Goal: Task Accomplishment & Management: Use online tool/utility

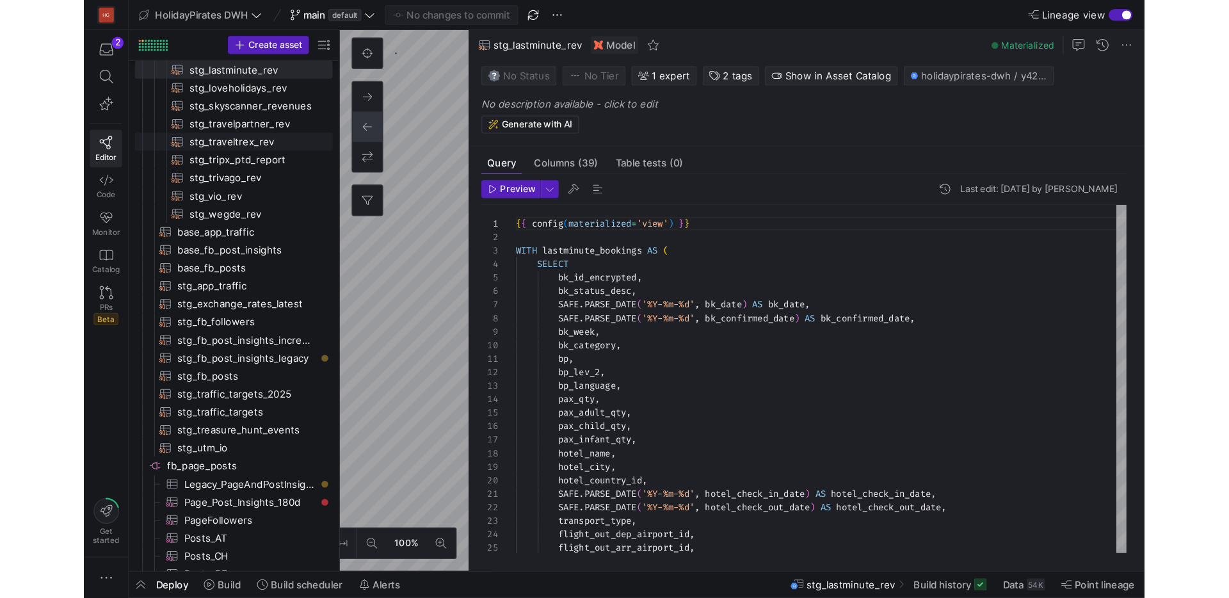
scroll to position [115, 0]
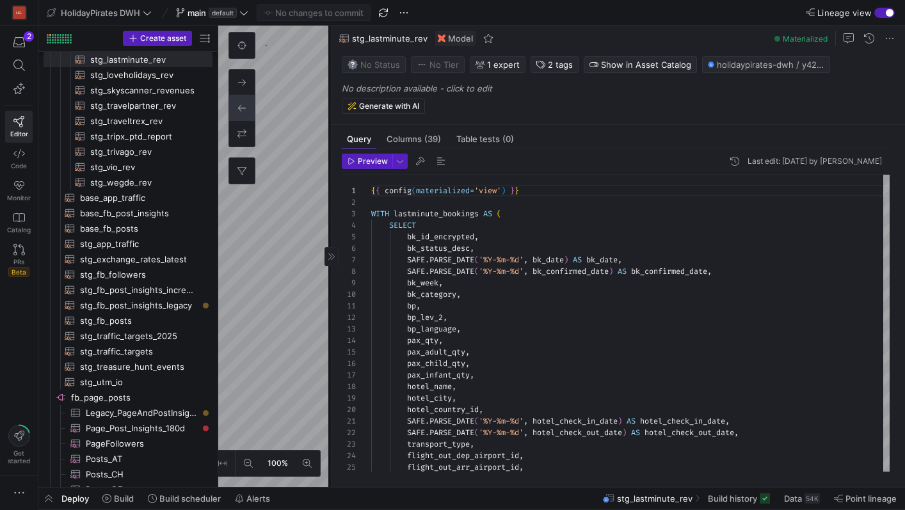
drag, startPoint x: 327, startPoint y: 98, endPoint x: 577, endPoint y: 95, distance: 249.7
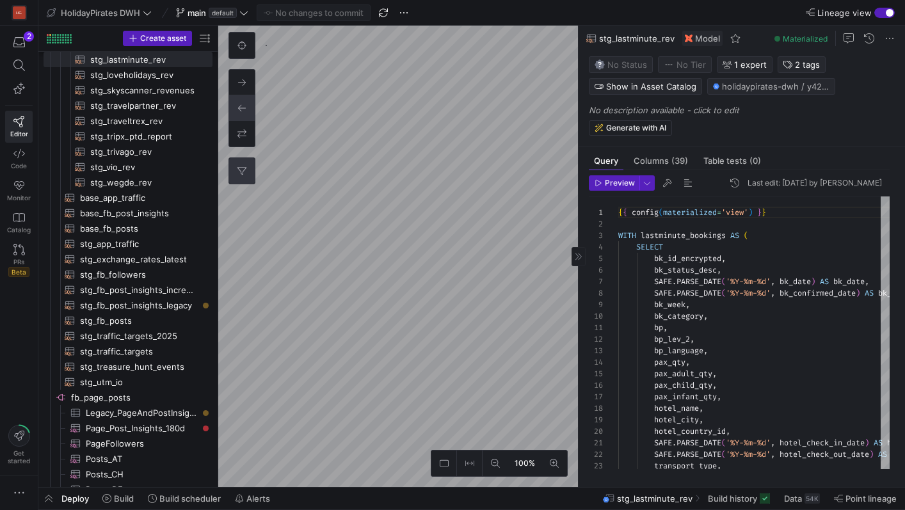
click at [244, 166] on icon at bounding box center [242, 170] width 9 height 9
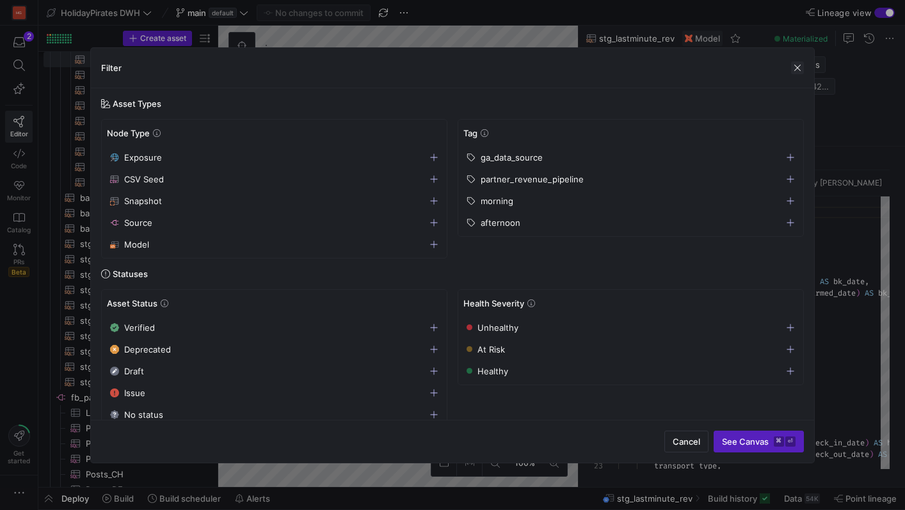
click at [791, 67] on span "button" at bounding box center [797, 67] width 13 height 13
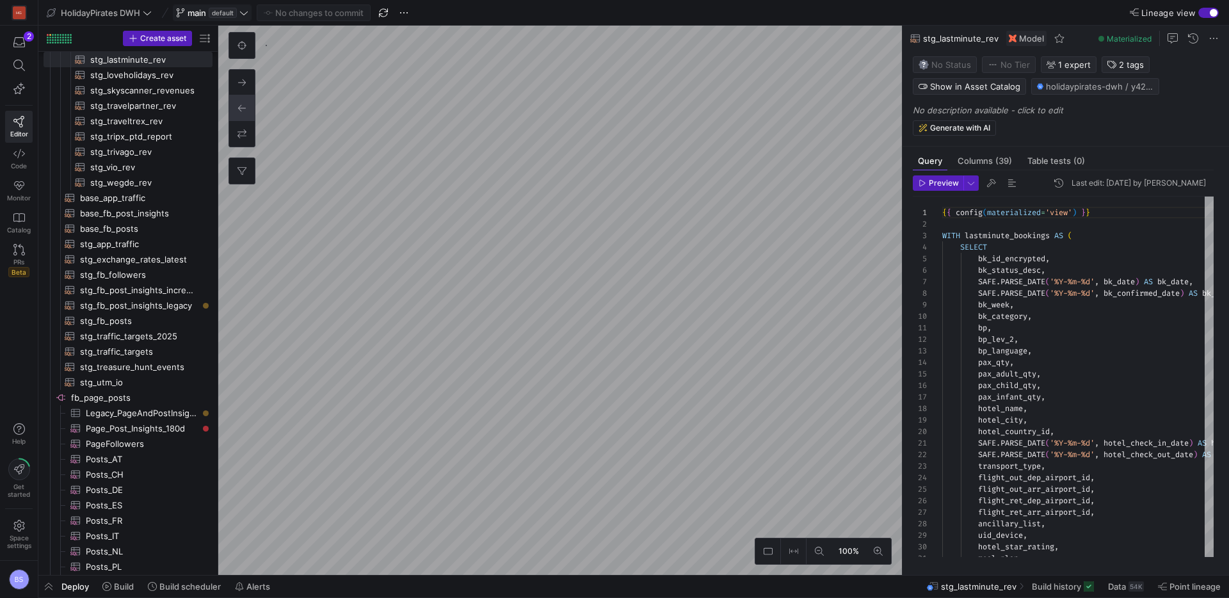
click at [241, 18] on span at bounding box center [212, 12] width 77 height 15
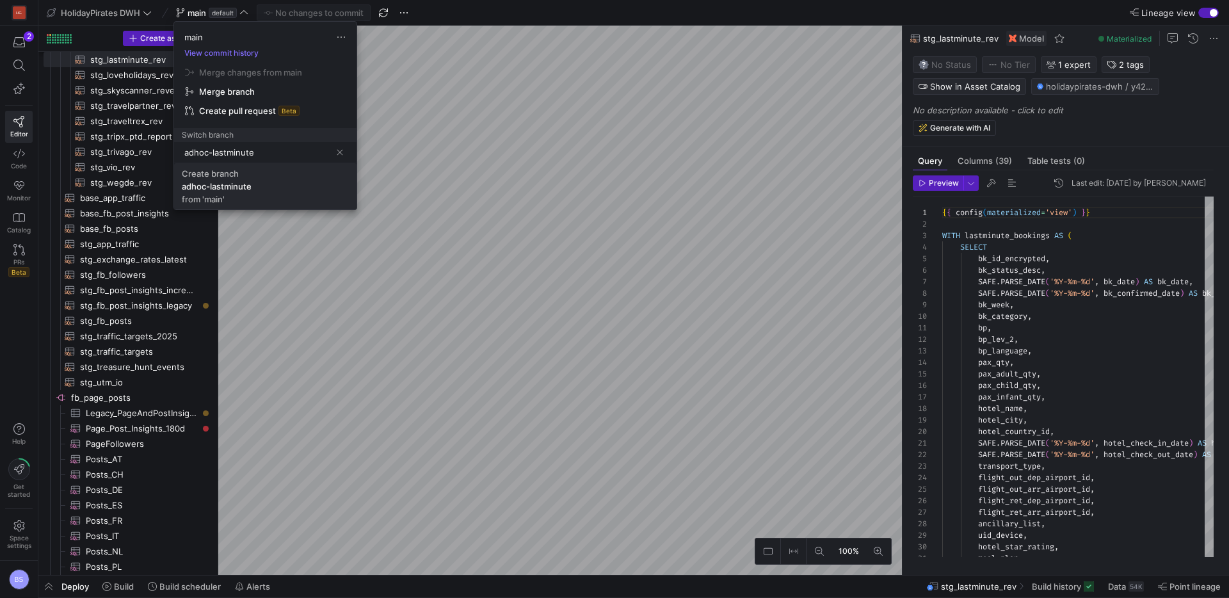
type input "adhoc-lastminute"
click at [281, 194] on span "Create branch adhoc-lastminute from 'main'" at bounding box center [265, 186] width 167 height 36
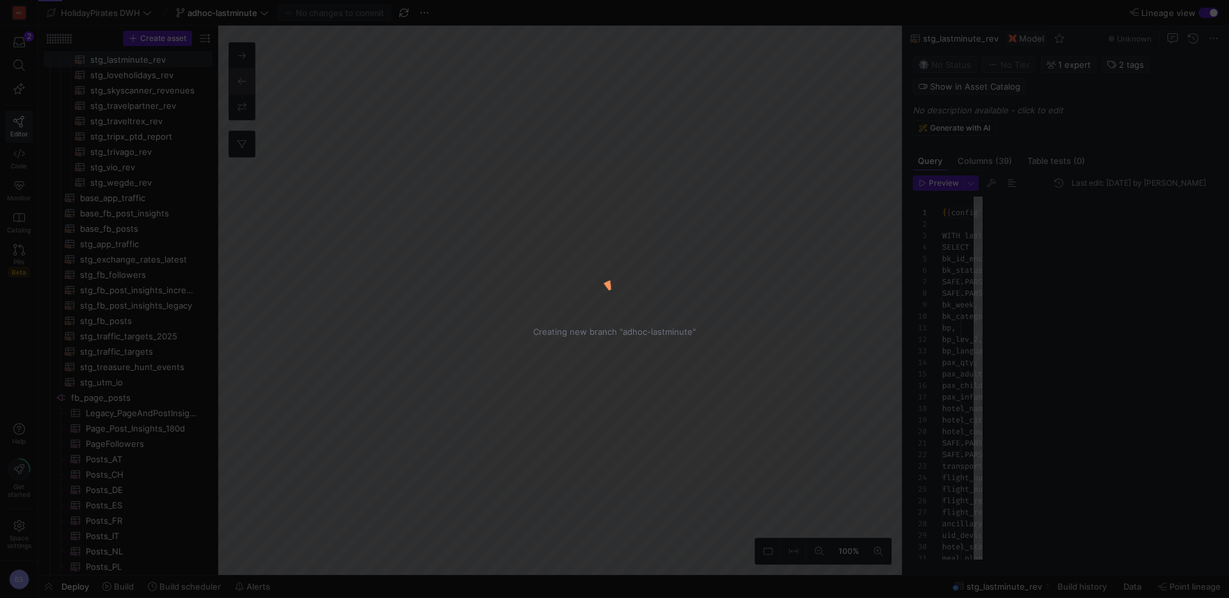
scroll to position [115, 0]
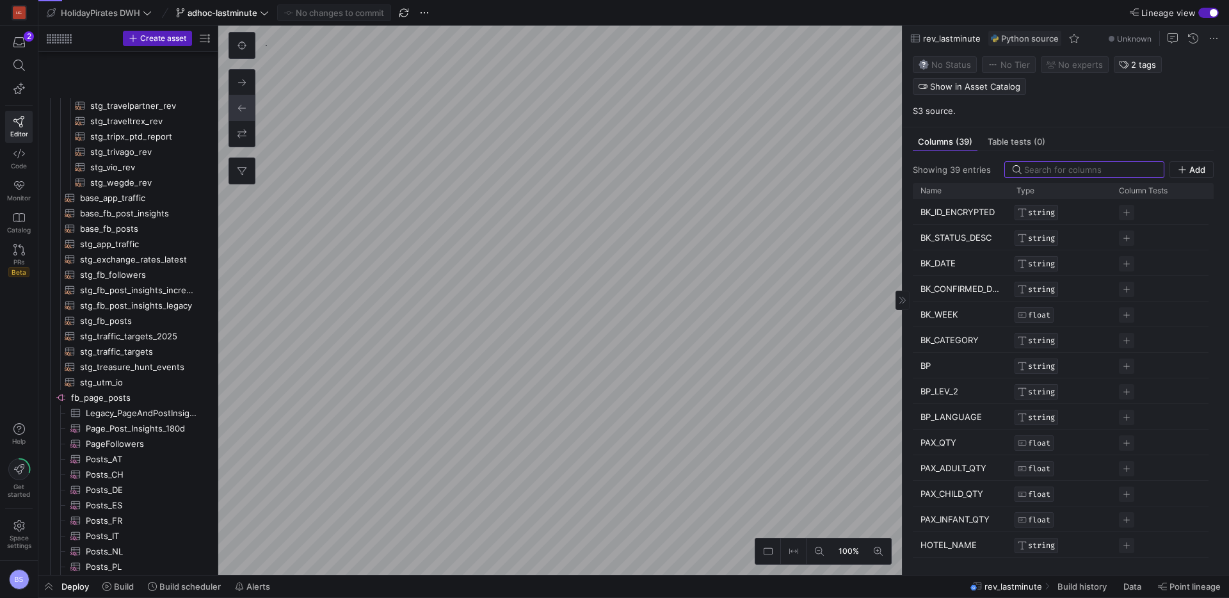
scroll to position [1290, 0]
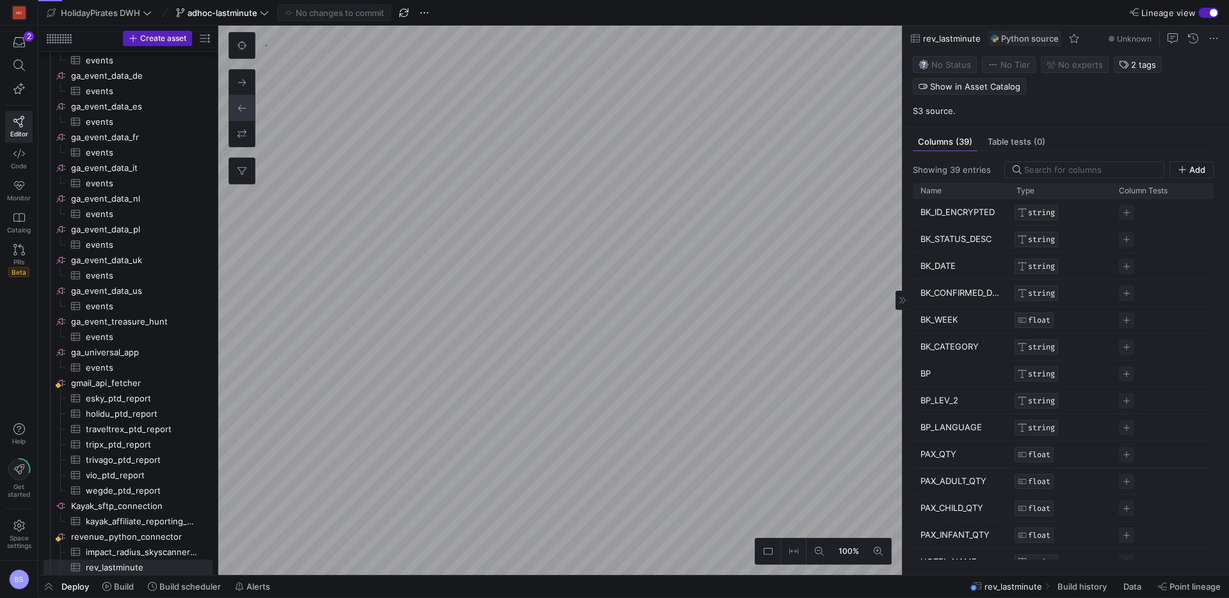
drag, startPoint x: 989, startPoint y: 423, endPoint x: 923, endPoint y: 426, distance: 66.1
click at [905, 426] on div "BP_LANGUAGE" at bounding box center [961, 427] width 96 height 26
drag, startPoint x: 921, startPoint y: 428, endPoint x: 916, endPoint y: 403, distance: 24.9
click at [905, 428] on p "BP_LANGUAGE" at bounding box center [961, 427] width 81 height 25
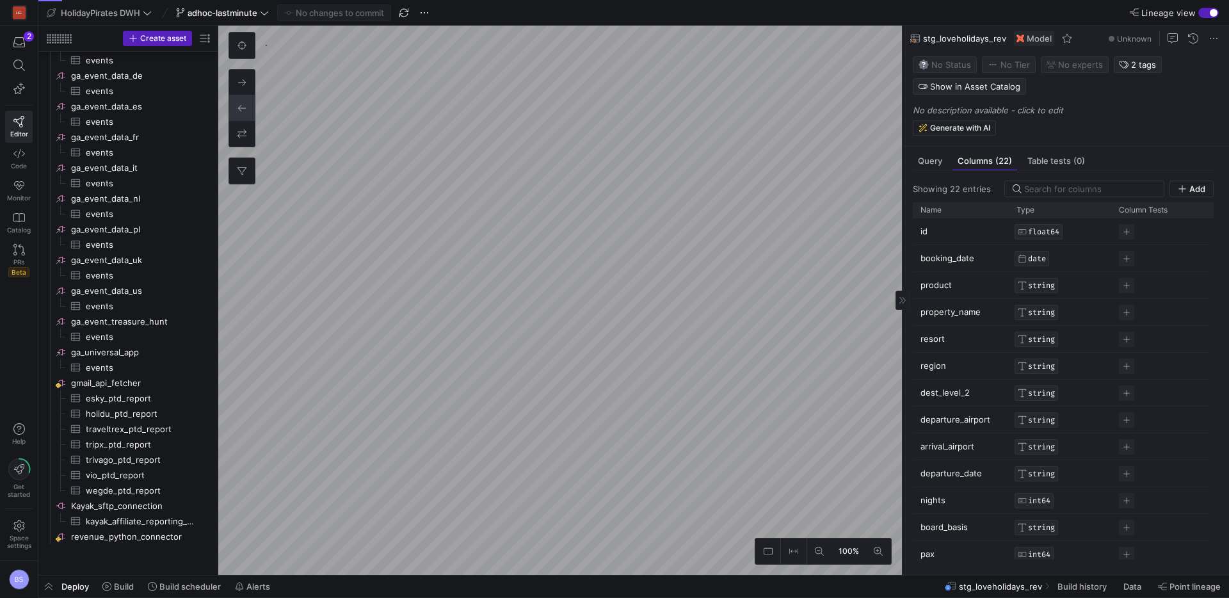
scroll to position [476, 0]
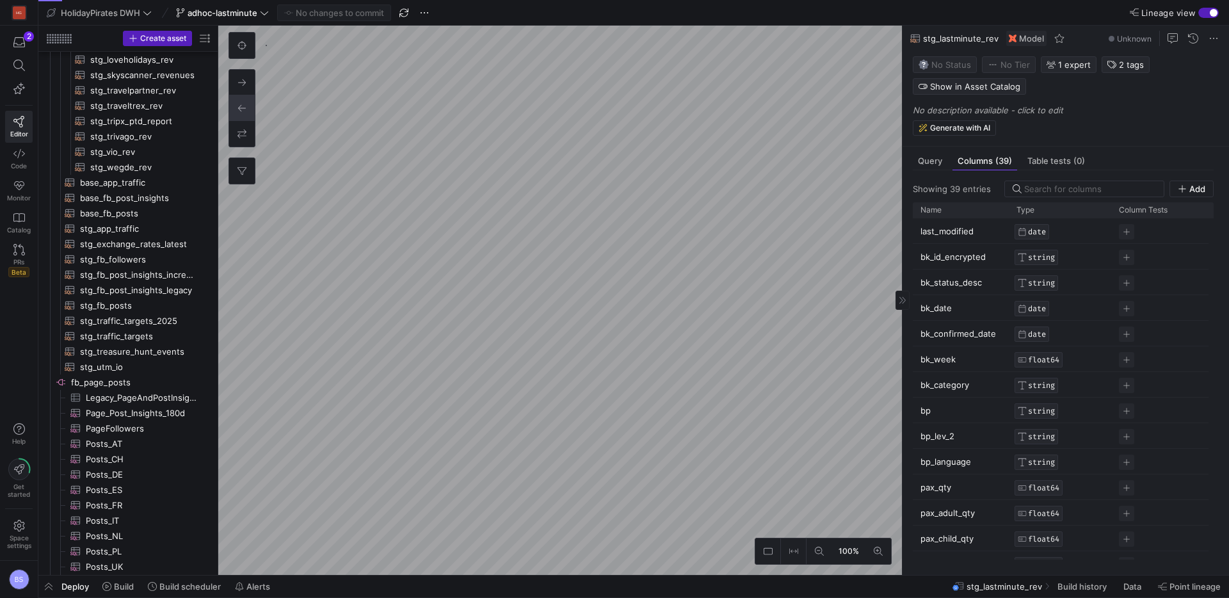
scroll to position [461, 0]
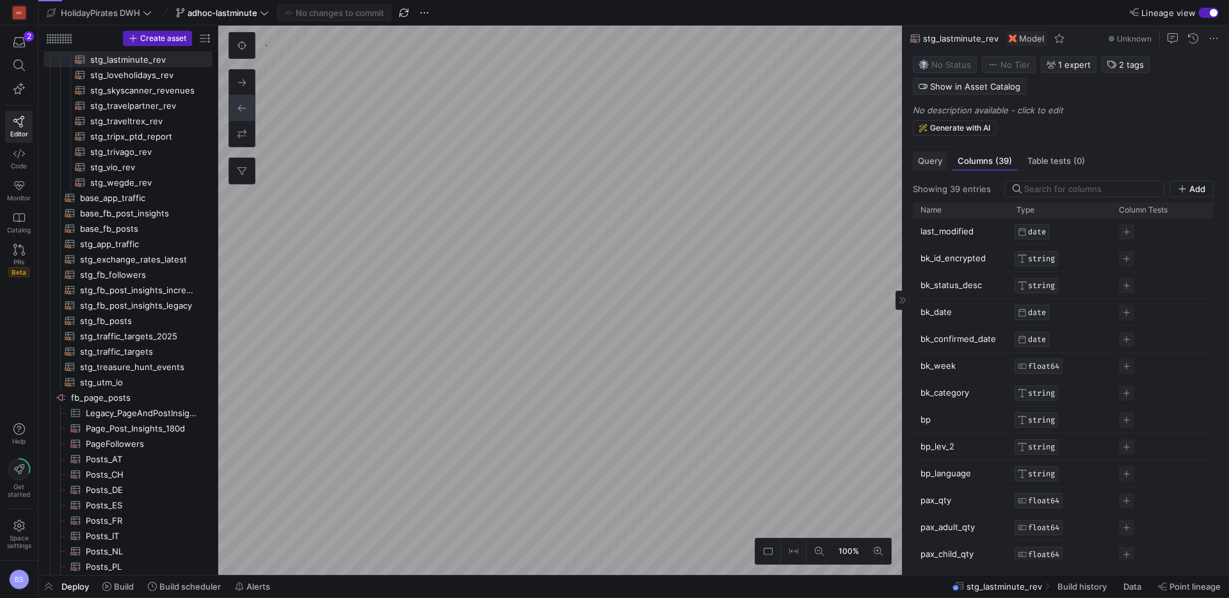
click at [905, 161] on span "Query" at bounding box center [930, 161] width 24 height 8
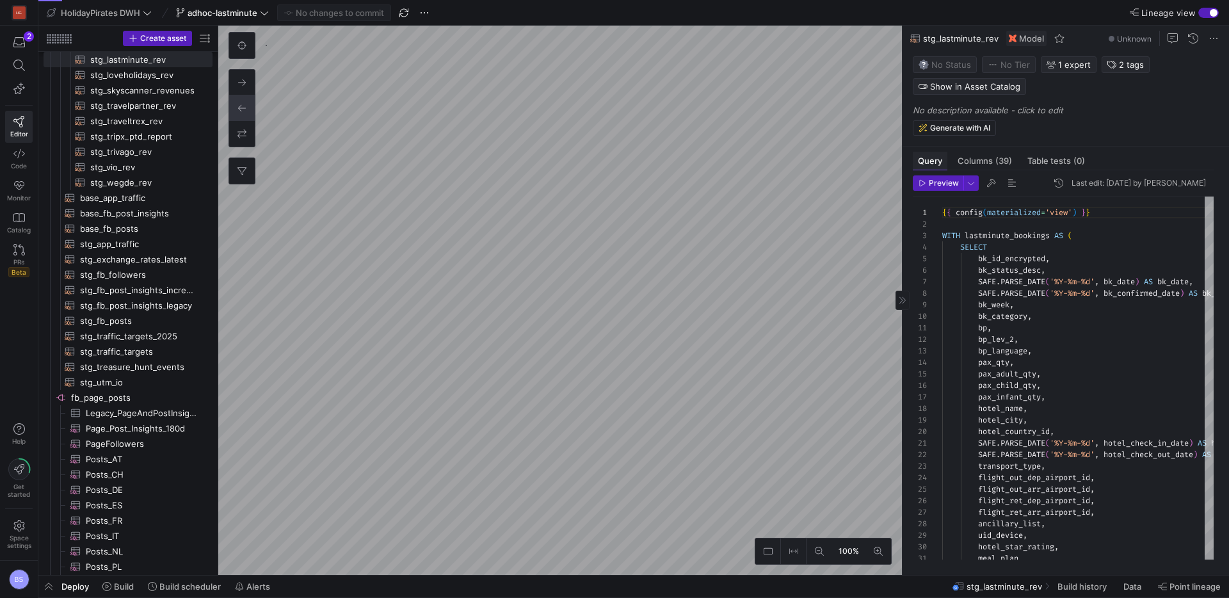
scroll to position [115, 0]
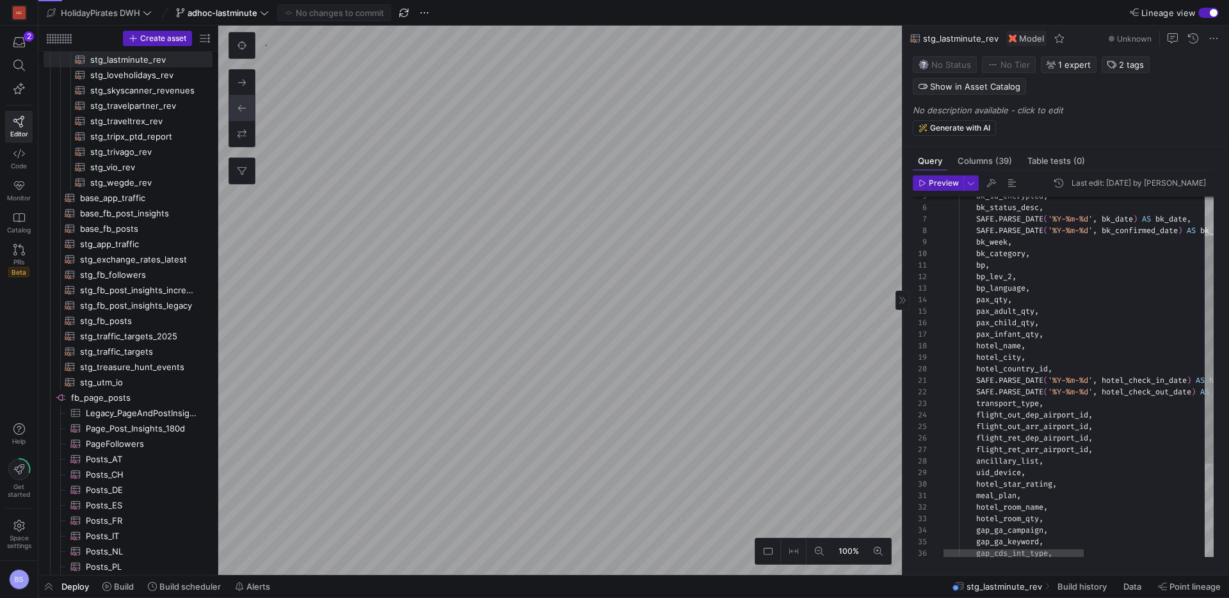
click at [905, 292] on div "hotel_name , hotel_city , hotel_country_id , SAFE . PARSE_DATE ( '%Y-%m-%d' , h…" at bounding box center [1194, 419] width 506 height 571
click at [905, 510] on span "Data" at bounding box center [1133, 586] width 18 height 10
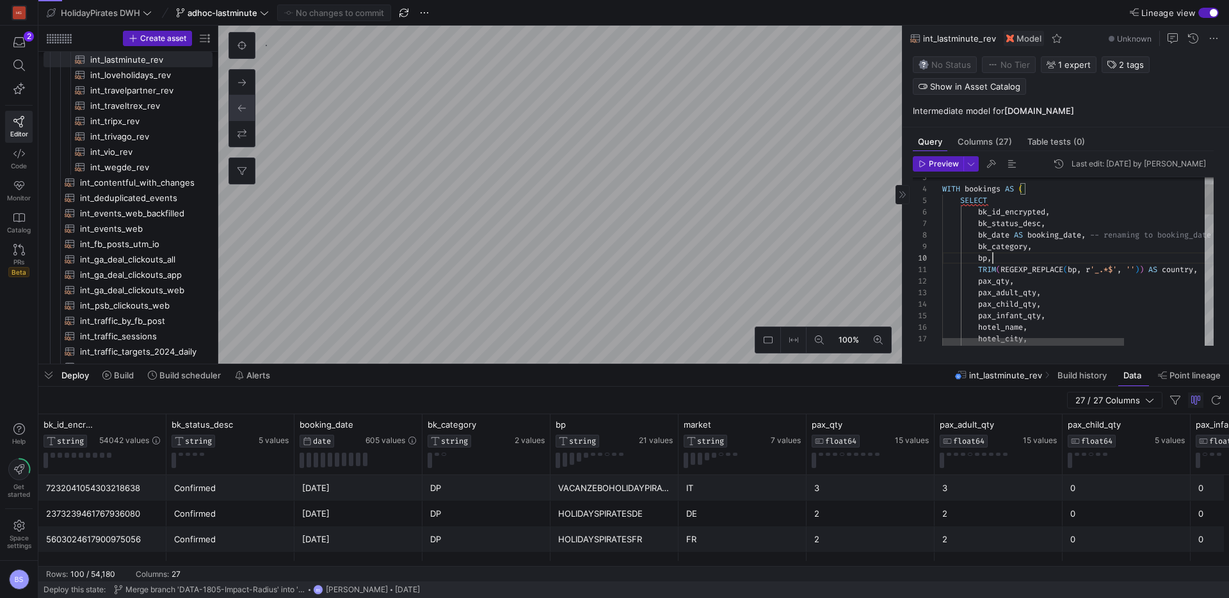
scroll to position [104, 51]
click at [905, 263] on div "SELECT bk_id_encrypted , bk_status_desc , bk_date AS booking_date , -- renaming…" at bounding box center [1137, 602] width 391 height 928
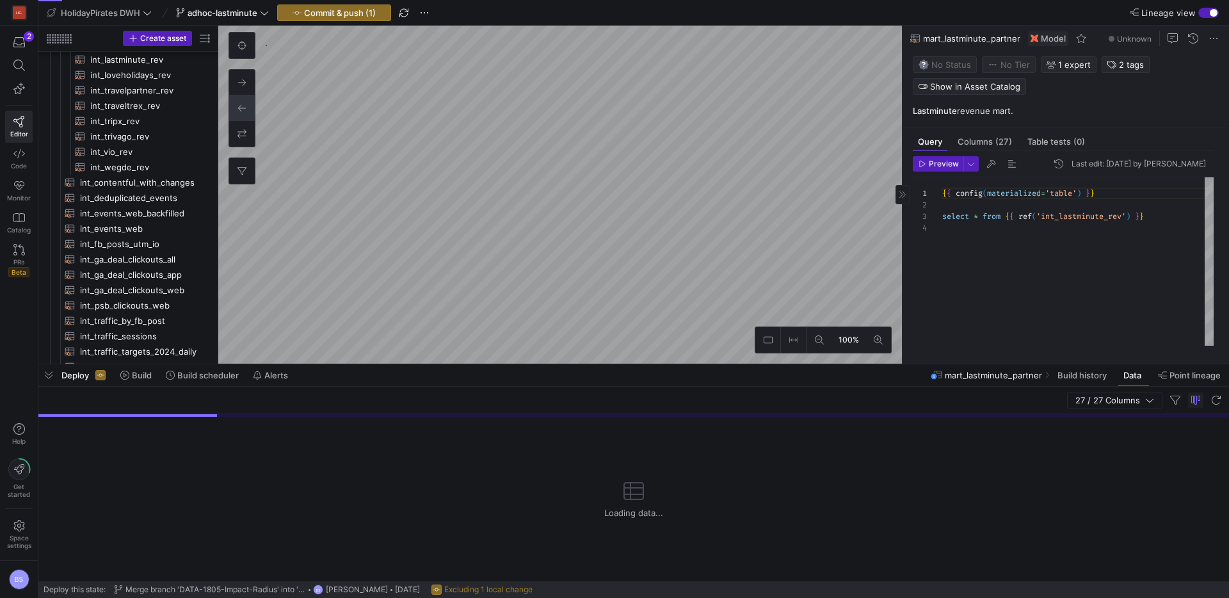
scroll to position [108, 0]
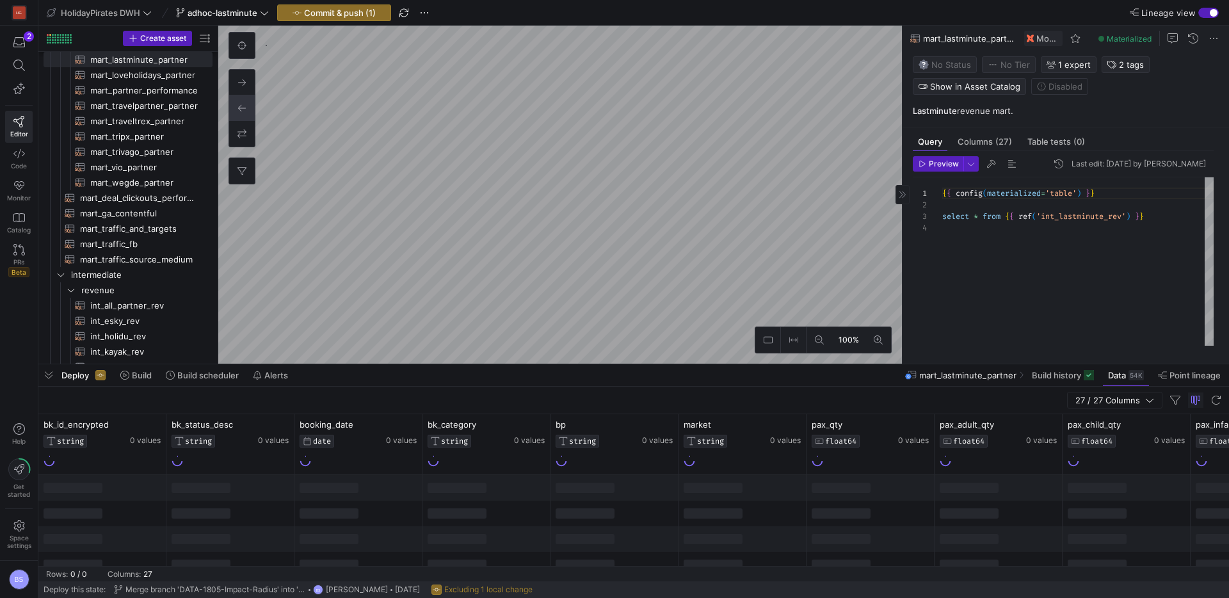
type textarea "{{ config(materialized = 'view') }} WITH bookings AS ( SELECT bk_id_encrypted, …"
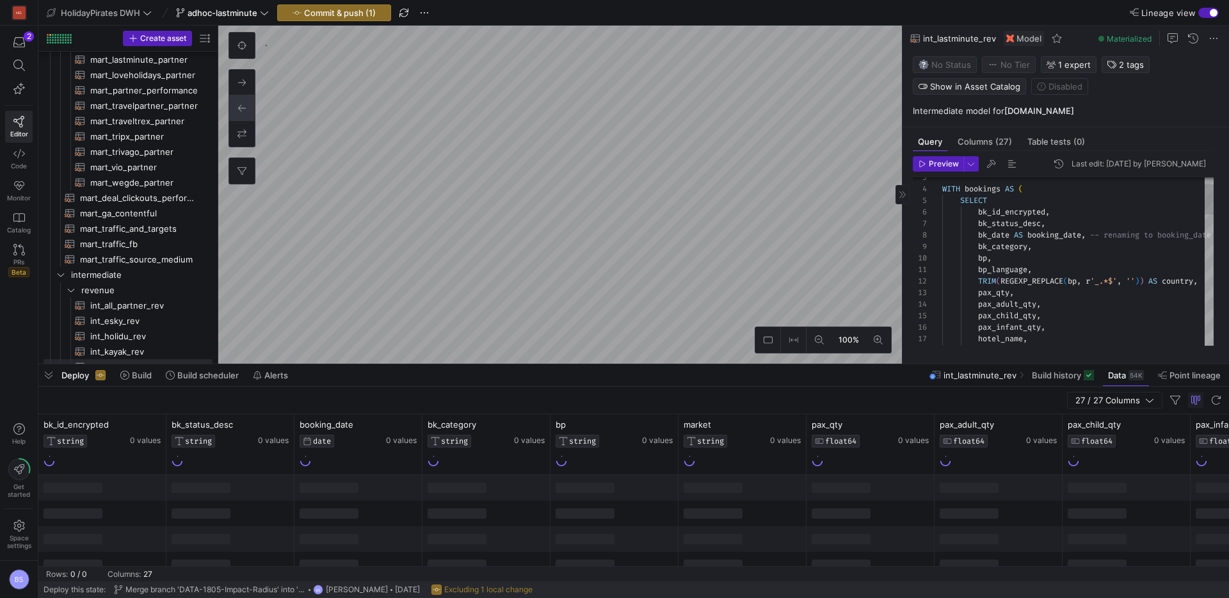
scroll to position [118, 0]
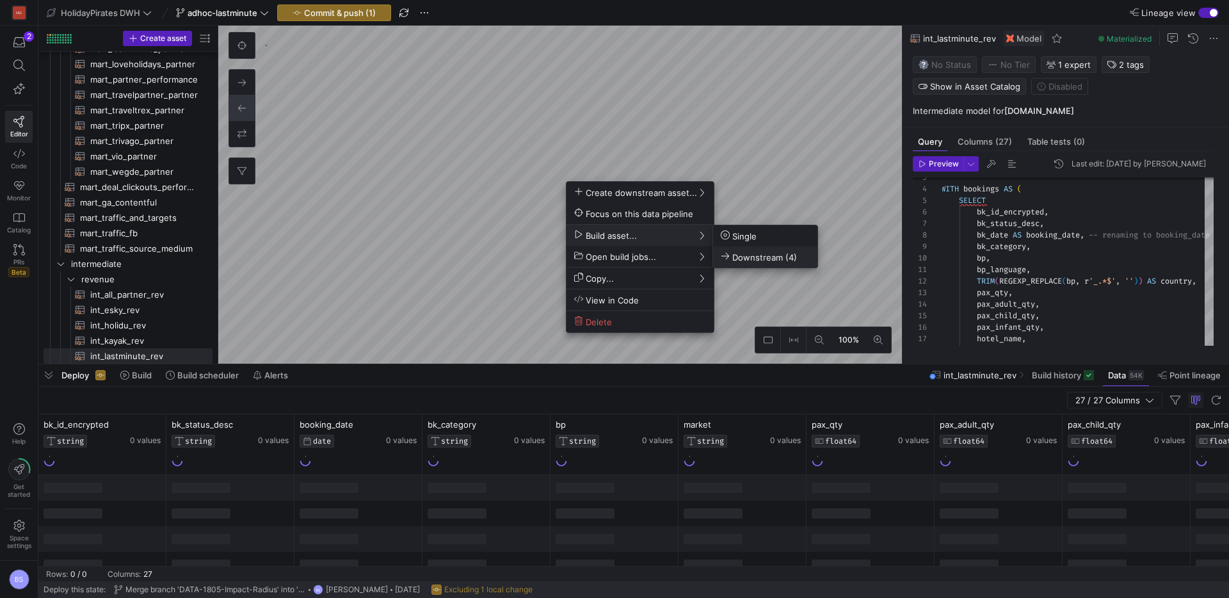
click at [770, 257] on span "Downstream (4)" at bounding box center [759, 257] width 76 height 11
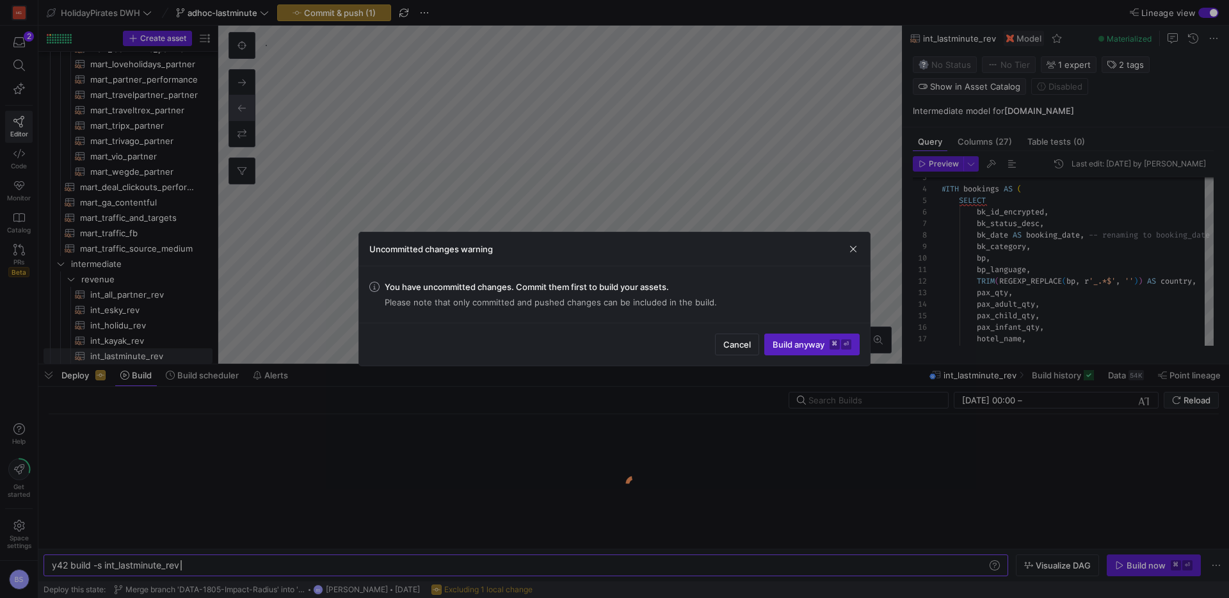
scroll to position [0, 129]
click at [784, 339] on span "Build anyway ⌘ ⏎" at bounding box center [812, 344] width 79 height 10
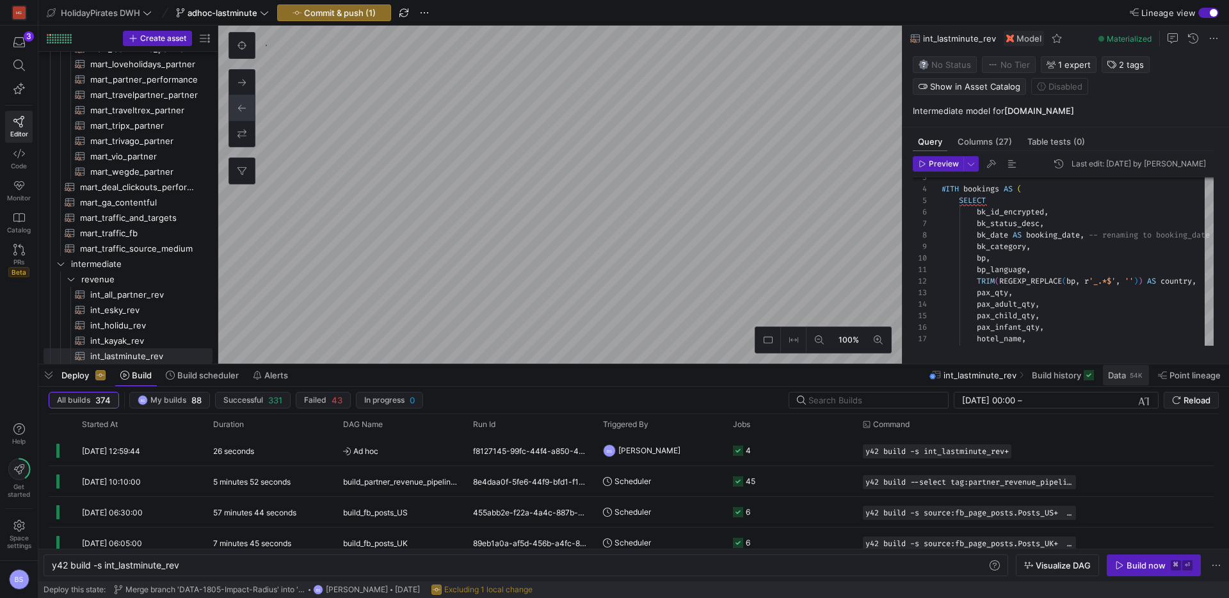
click at [905, 378] on span "Data" at bounding box center [1117, 375] width 18 height 10
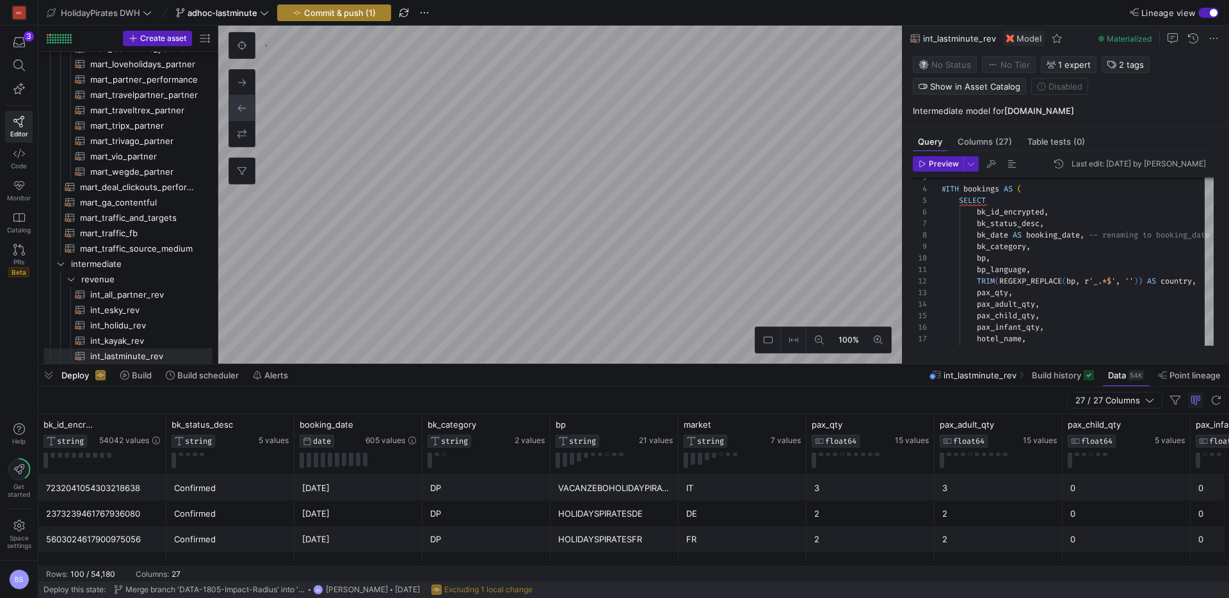
click at [372, 15] on span "Commit & push (1)" at bounding box center [340, 13] width 72 height 10
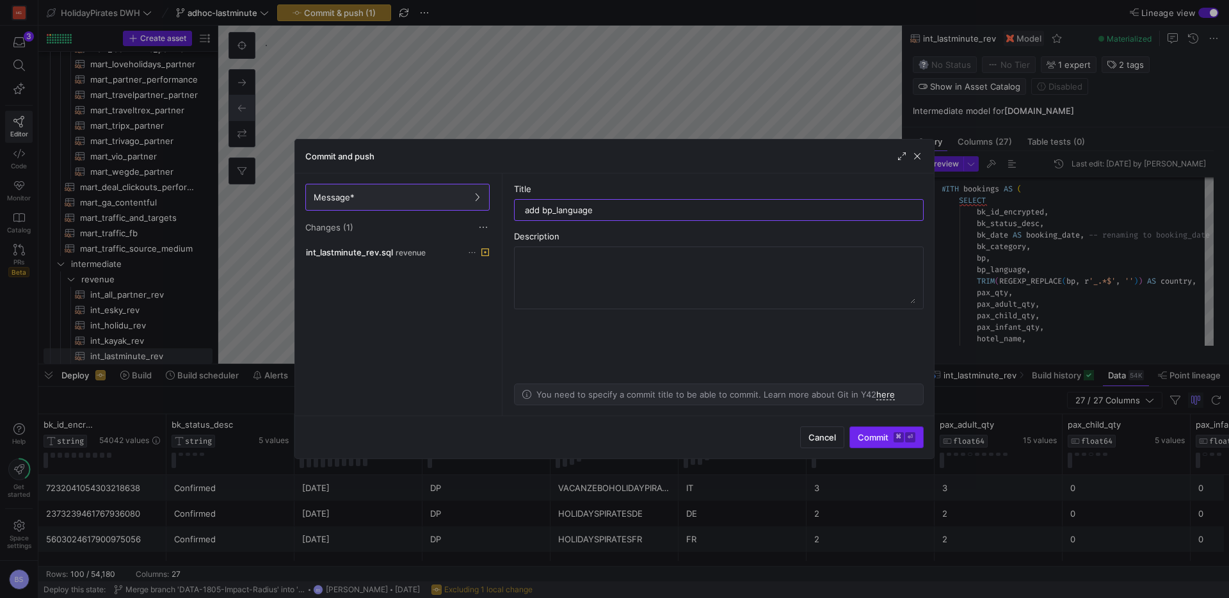
type input "add bp_language"
click at [888, 433] on span "Commit ⌘ ⏎" at bounding box center [887, 437] width 58 height 10
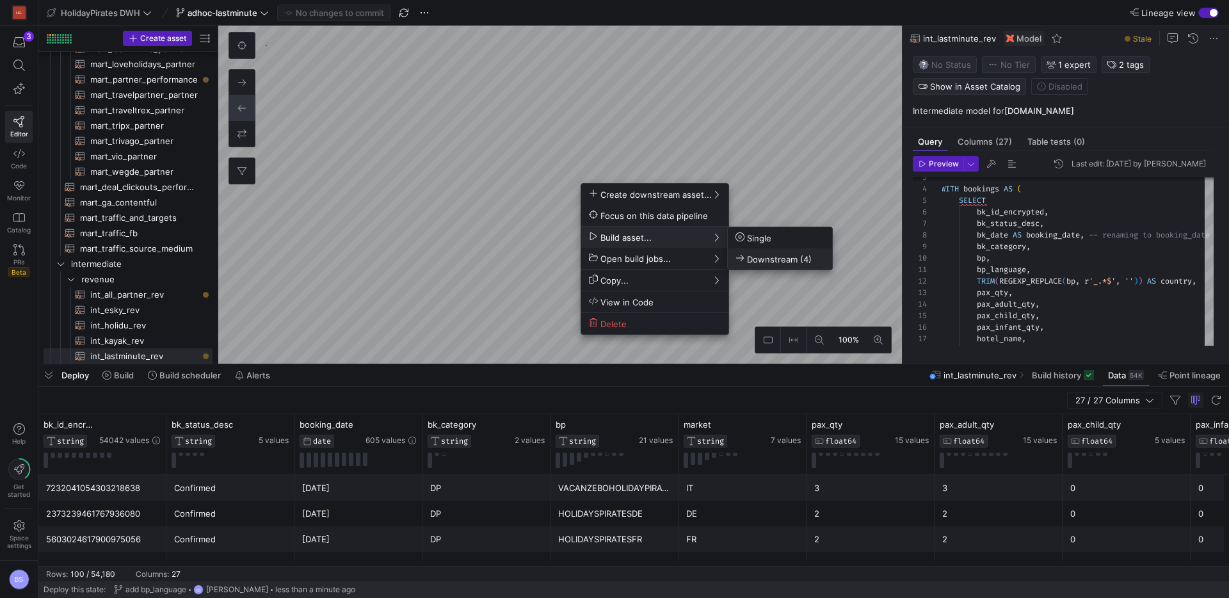
click at [779, 254] on span "Downstream (4)" at bounding box center [774, 259] width 76 height 11
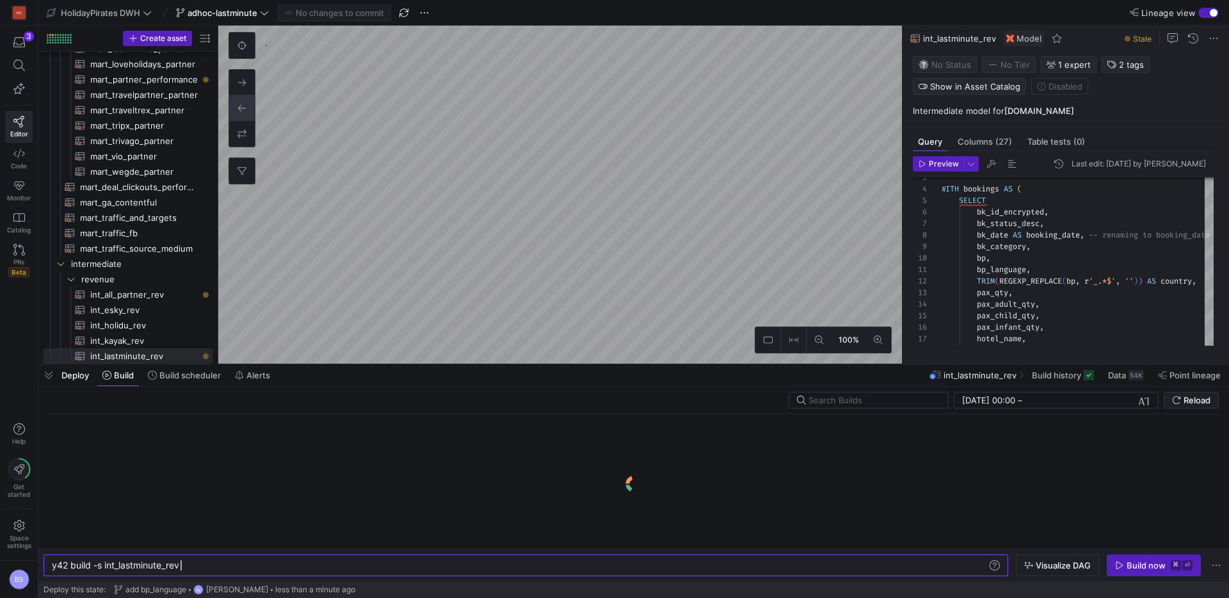
scroll to position [0, 129]
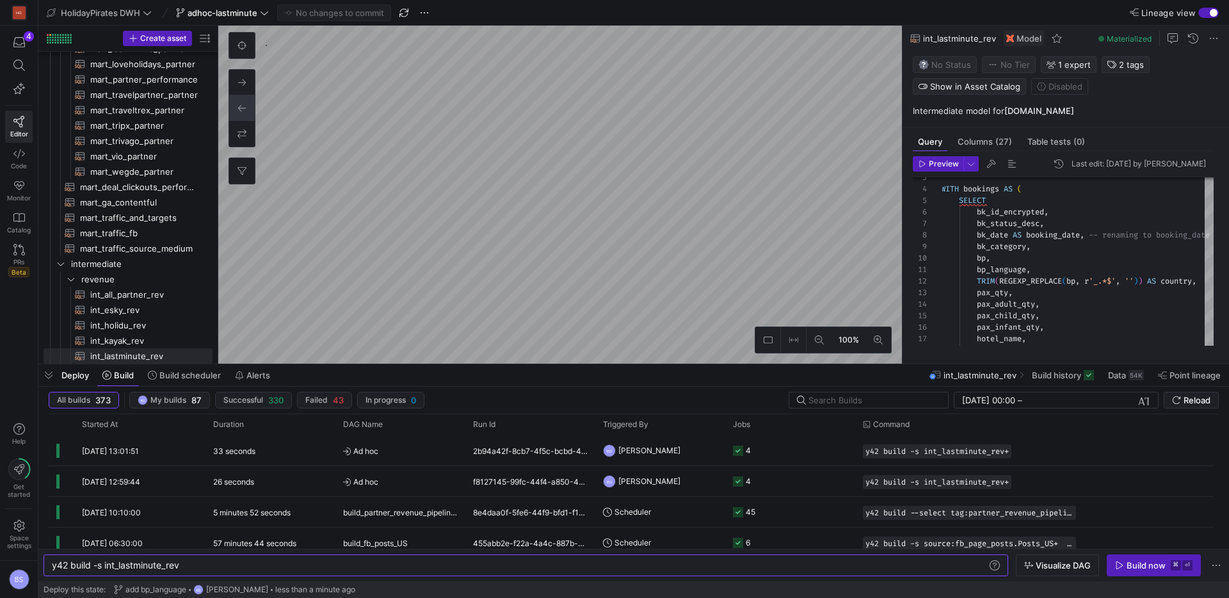
type textarea "{{ config(materialized='table') }} select * from {{ ref('int_lastminute_rev') }}"
type textarea "y42 build -s mart_lastminute_partner"
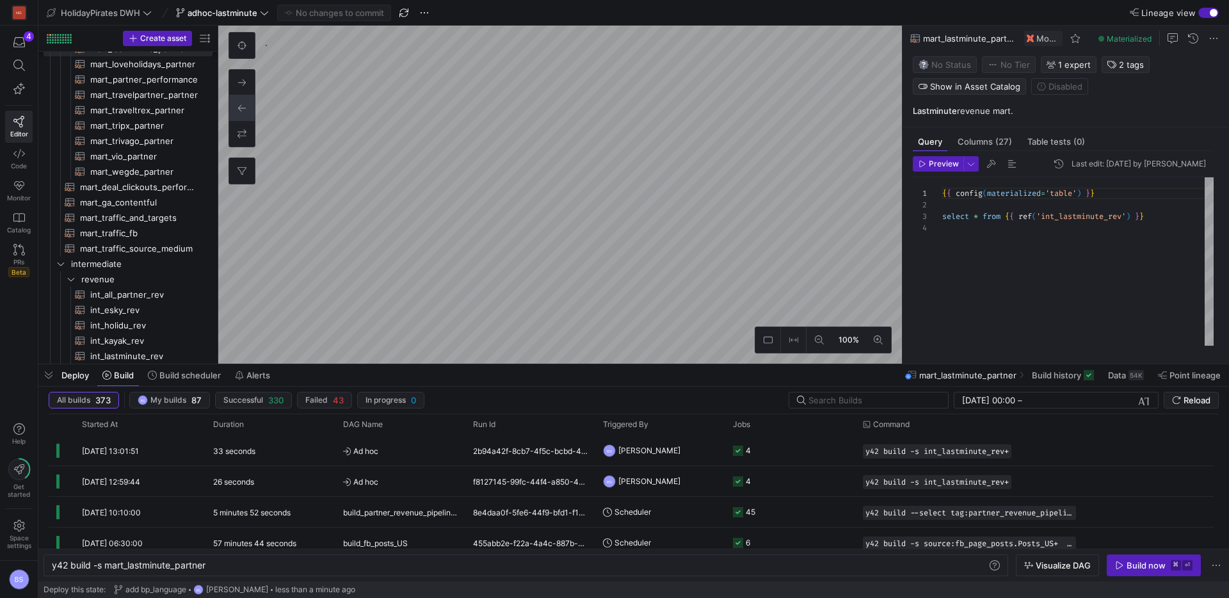
scroll to position [108, 0]
click at [905, 376] on div "54K" at bounding box center [1136, 375] width 15 height 10
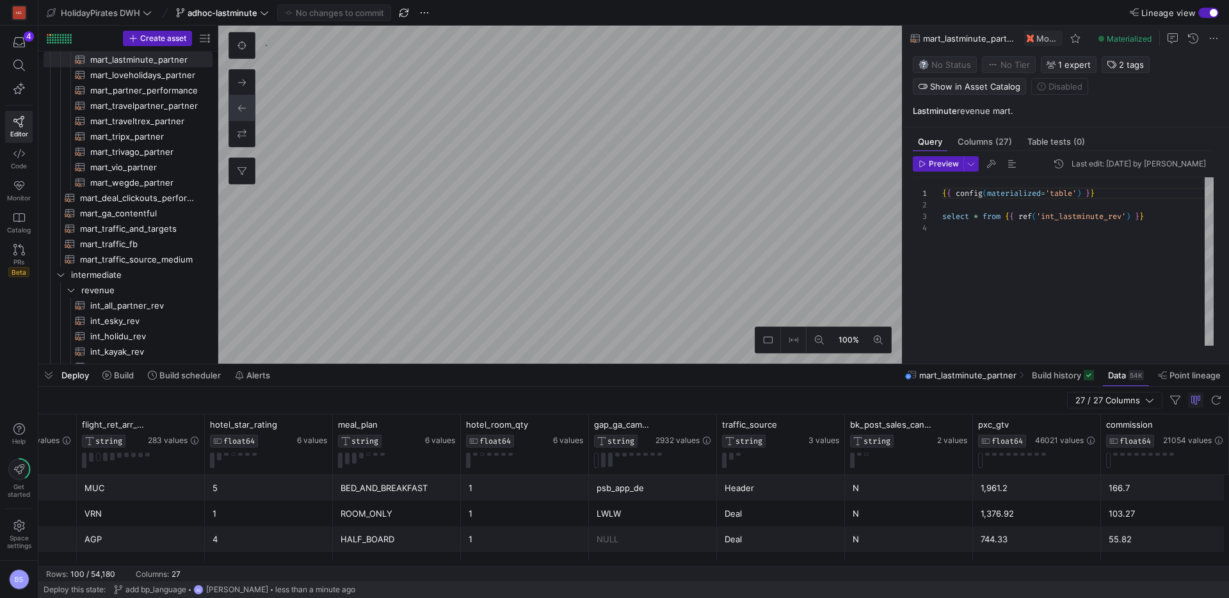
scroll to position [0, 2263]
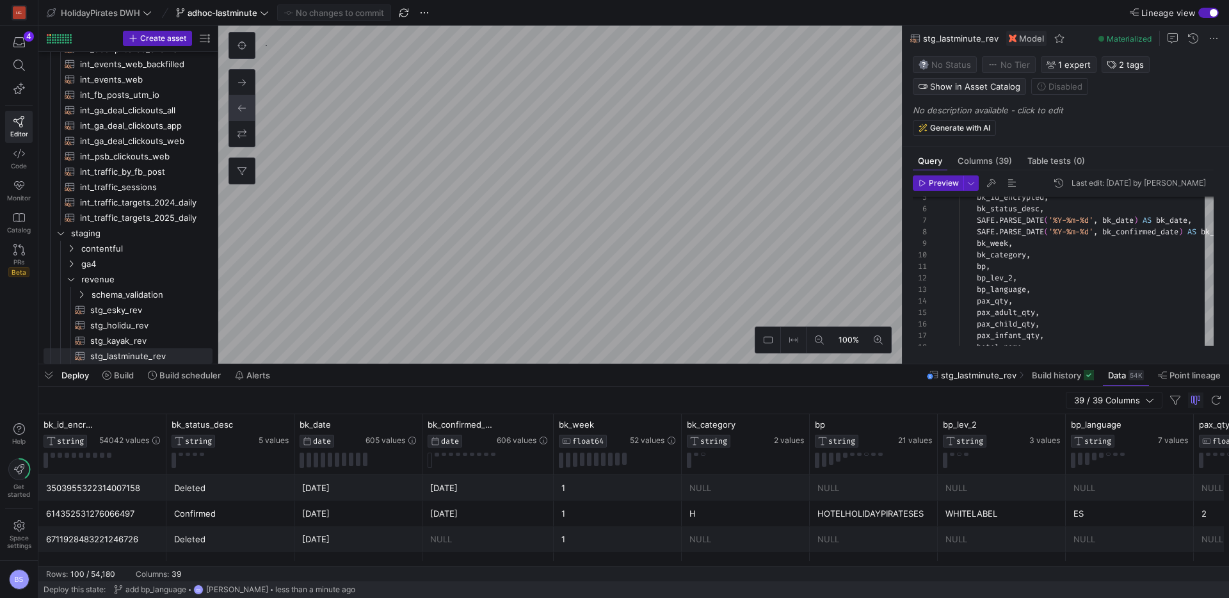
type textarea "{{ config(materialized = 'view') }} WITH bookings AS ( SELECT bk_id_encrypted, …"
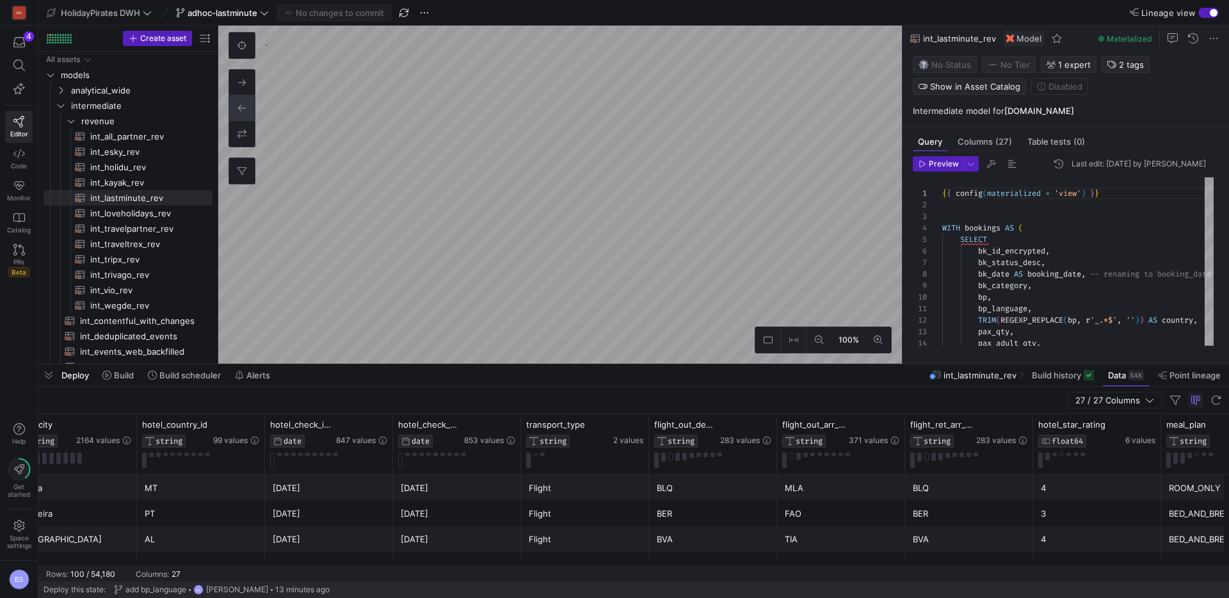
scroll to position [0, 1683]
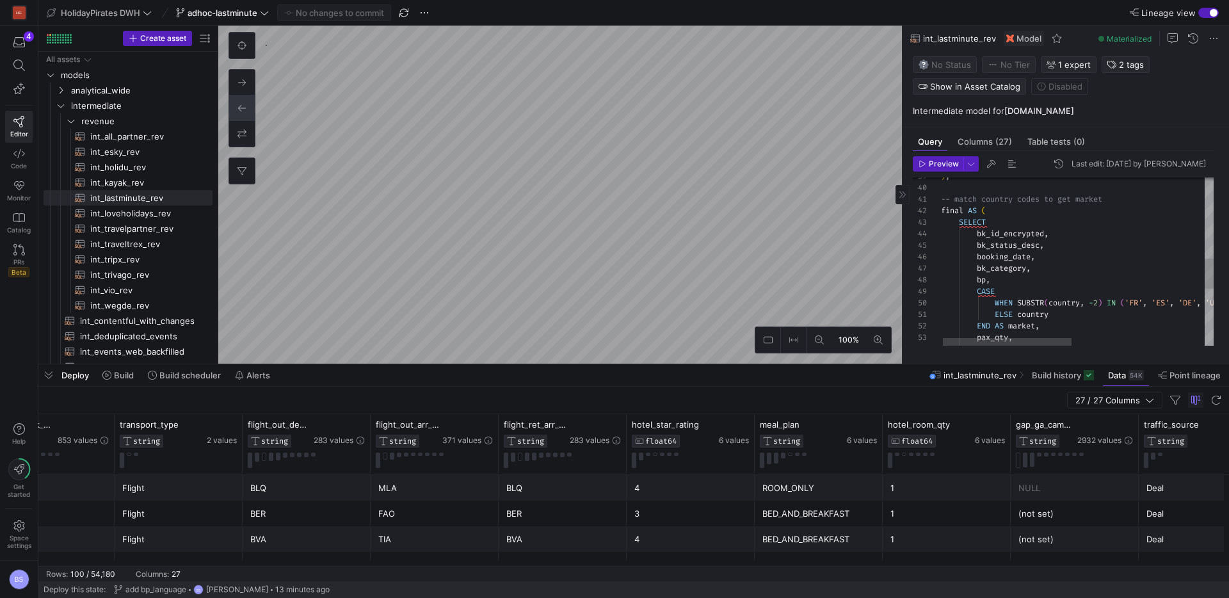
click at [1009, 287] on div "pax_adult_qty , END AS market , pax_qty , ELSE country WHEN SUBSTR ( country , …" at bounding box center [1217, 192] width 553 height 940
type textarea "-- match country codes to get market final AS ( SELECT bk_id_encrypted, bk_stat…"
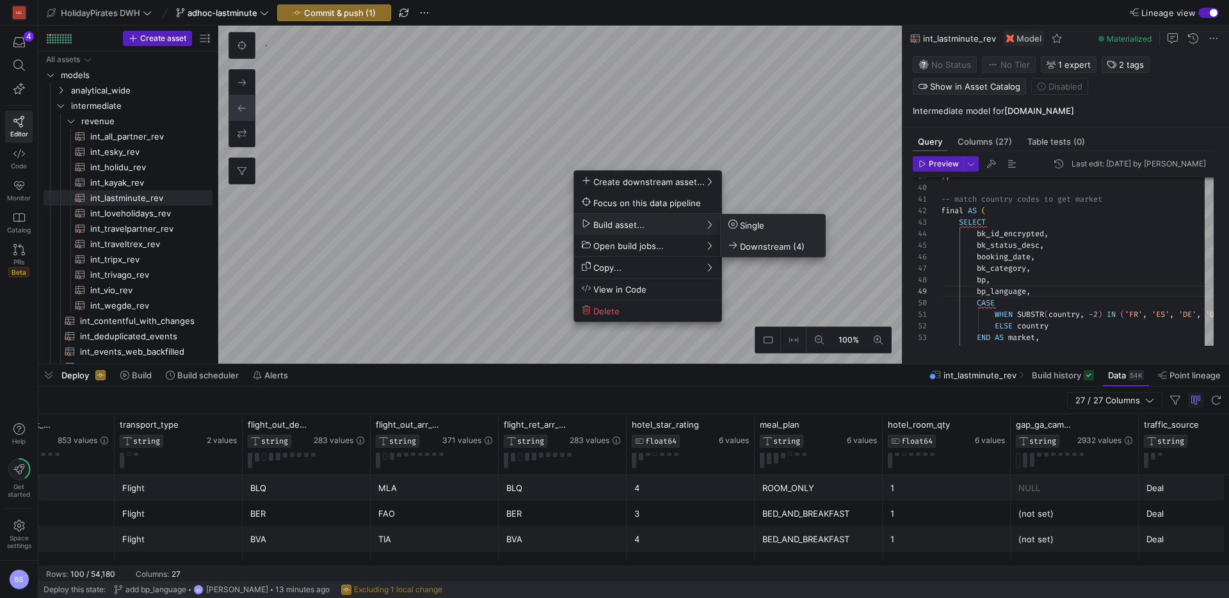
click at [772, 241] on span "Downstream (4)" at bounding box center [767, 246] width 76 height 11
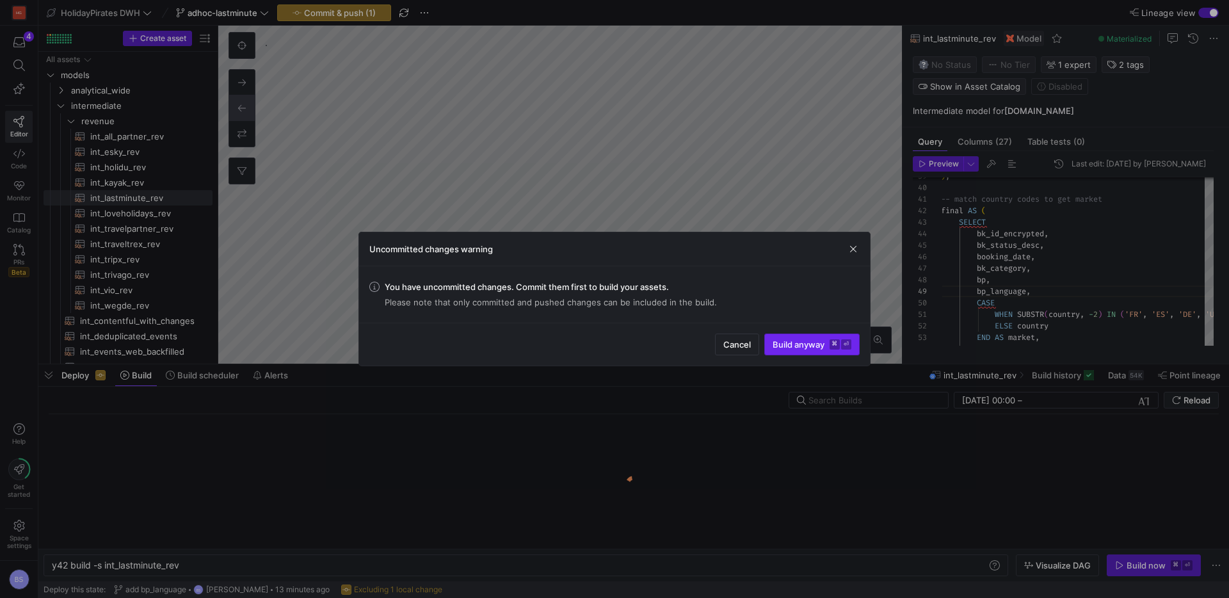
click at [812, 353] on span "submit" at bounding box center [812, 344] width 94 height 20
